Goal: Task Accomplishment & Management: Manage account settings

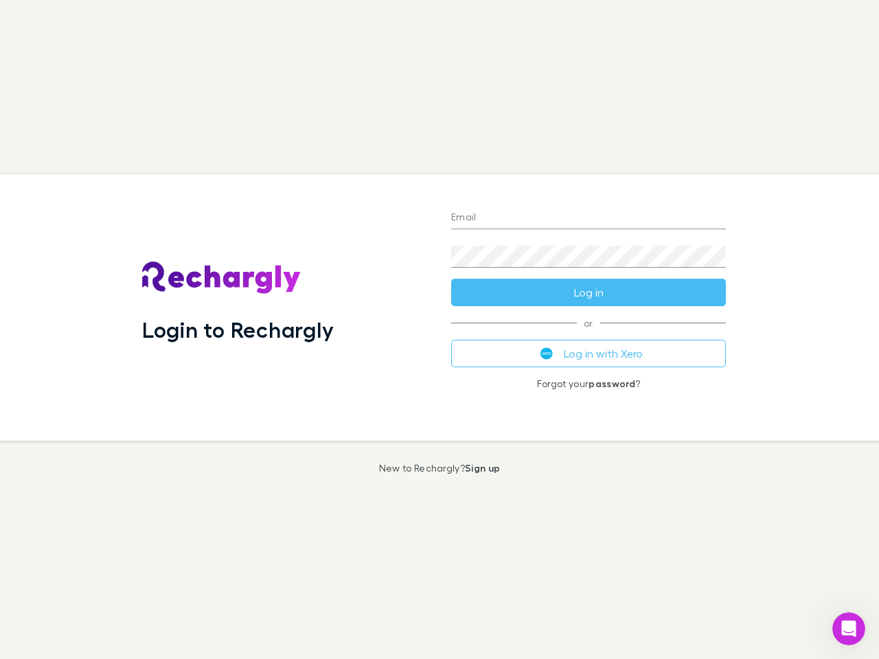
click at [439, 330] on div "Login to Rechargly" at bounding box center [285, 307] width 309 height 266
click at [589, 218] on input "Email" at bounding box center [588, 218] width 275 height 22
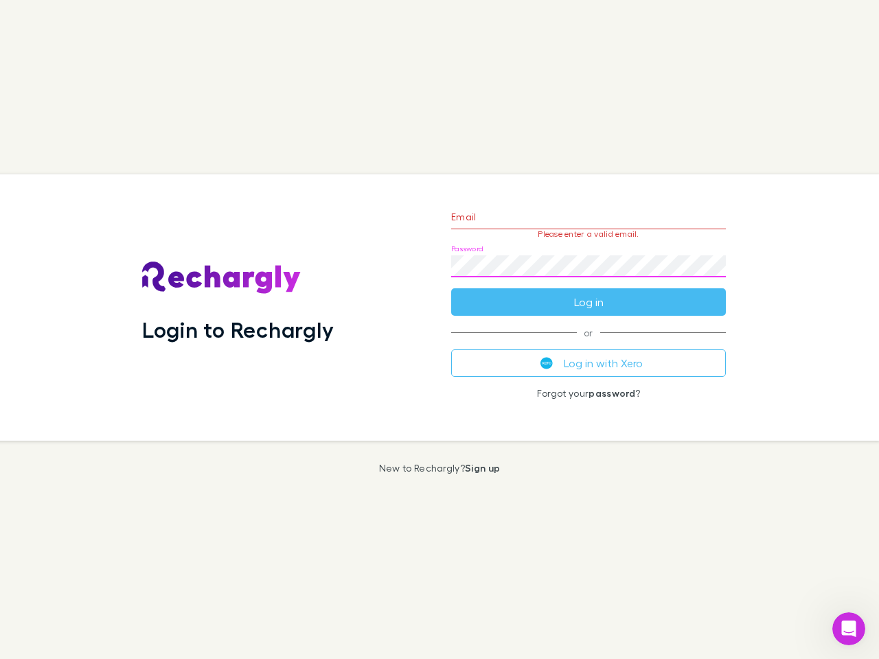
click at [589, 293] on form "Email Please enter a valid email. Password Log in" at bounding box center [588, 255] width 275 height 119
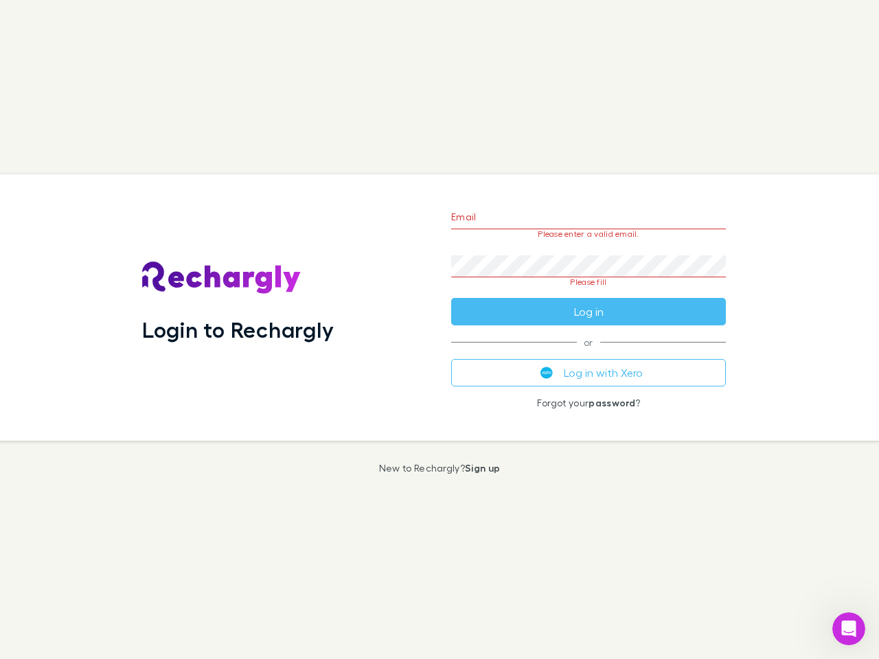
click at [589, 354] on div "Email Please enter a valid email. Password Please fill Log in or Log in with Xe…" at bounding box center [588, 307] width 297 height 266
